Goal: Communication & Community: Answer question/provide support

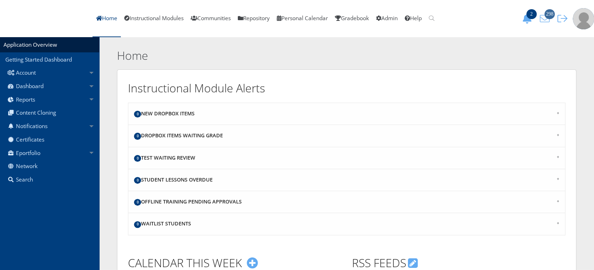
click at [549, 22] on icon "298" at bounding box center [544, 19] width 15 height 10
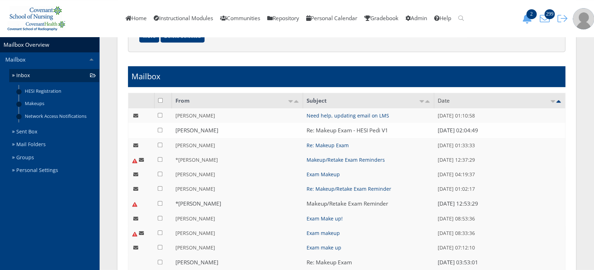
scroll to position [165, 0]
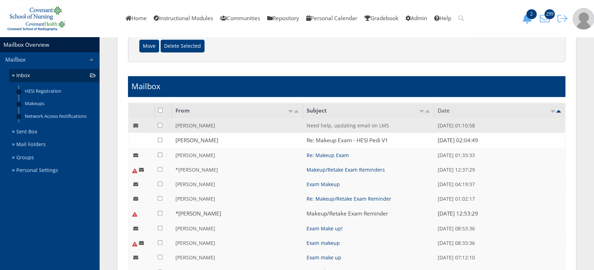
click at [342, 125] on link "Need help, updating email on LMS" at bounding box center [347, 125] width 83 height 7
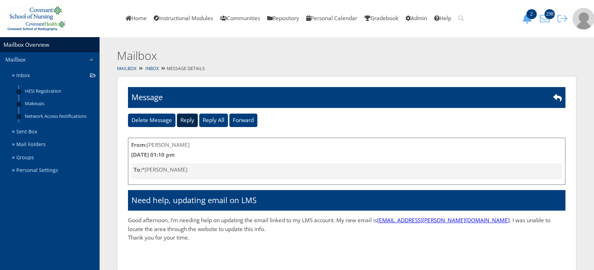
click at [186, 119] on input "Reply" at bounding box center [187, 120] width 21 height 13
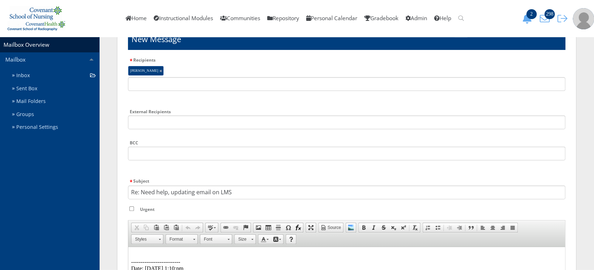
scroll to position [119, 0]
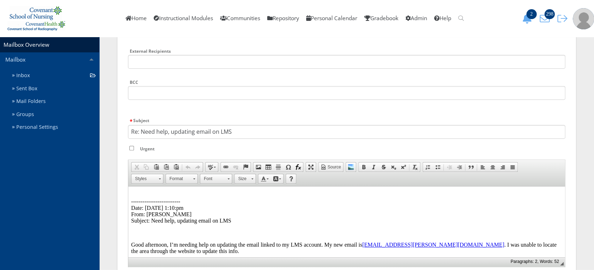
click at [153, 190] on html "-------------------------- Date: 09/19/2025 1:10:pm From: Jailene Gonzalez Subj…" at bounding box center [346, 230] width 436 height 86
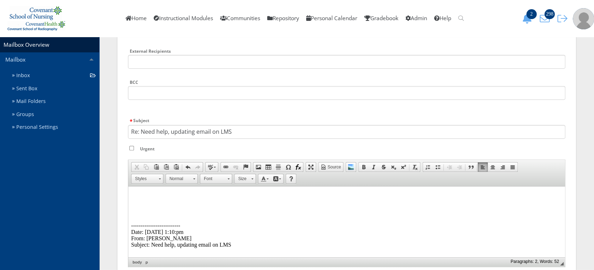
click at [151, 197] on p at bounding box center [346, 195] width 431 height 6
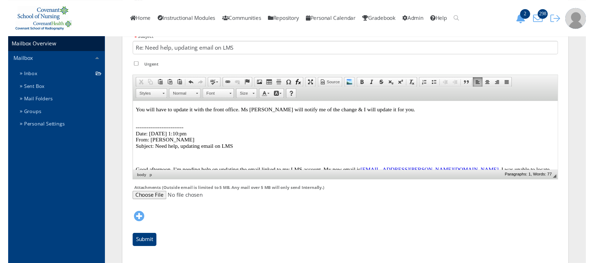
scroll to position [220, 0]
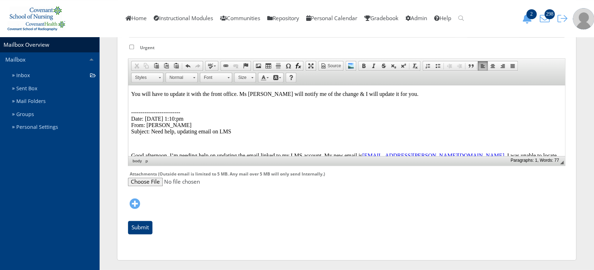
click at [391, 92] on p "You will have to update it with the front office. Ms York will notify me of the…" at bounding box center [346, 94] width 431 height 6
click at [142, 224] on input "Submit" at bounding box center [140, 227] width 24 height 13
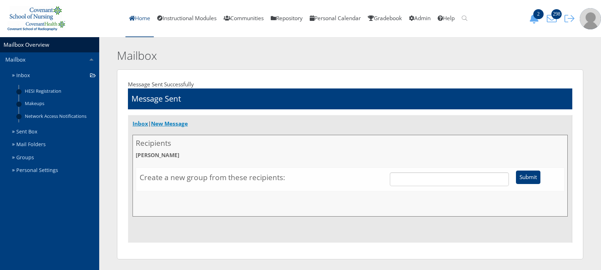
click at [133, 22] on link "Home" at bounding box center [139, 18] width 28 height 37
